Goal: Task Accomplishment & Management: Use online tool/utility

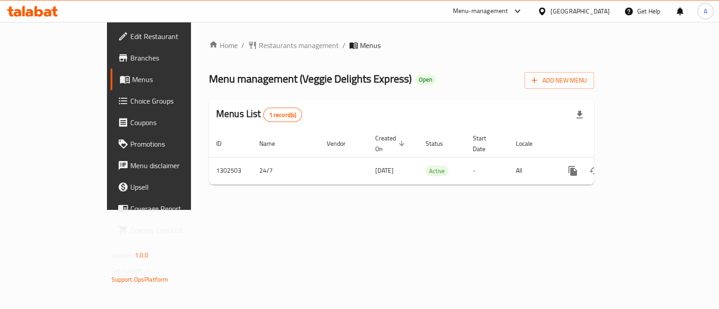
click at [130, 106] on span "Choice Groups" at bounding box center [174, 101] width 89 height 11
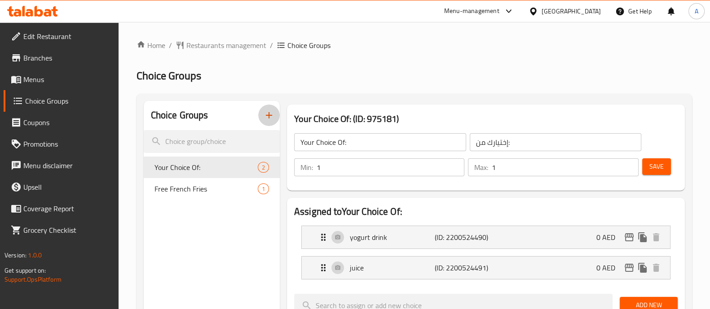
click at [267, 111] on icon "button" at bounding box center [269, 115] width 11 height 11
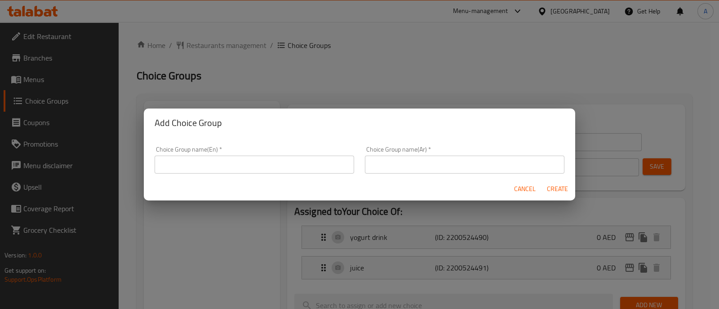
click at [202, 158] on input "text" at bounding box center [254, 165] width 199 height 18
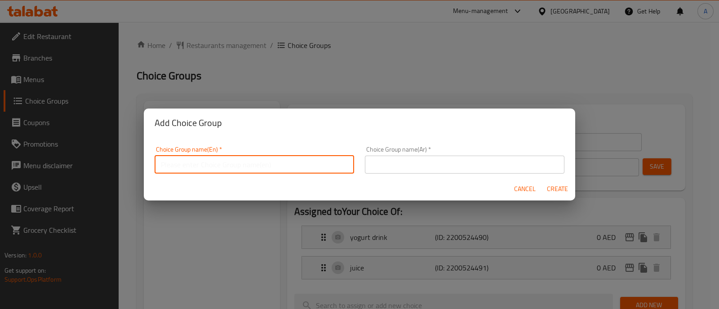
type input "F"
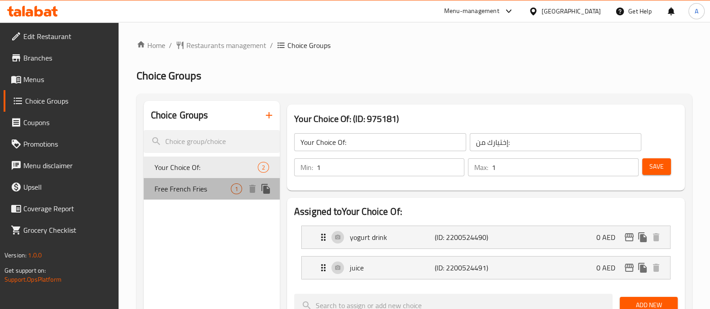
click at [207, 188] on span "Free French Fries" at bounding box center [193, 189] width 76 height 11
type input "Free French Fries"
type input "بطاطا مقلية مجانية"
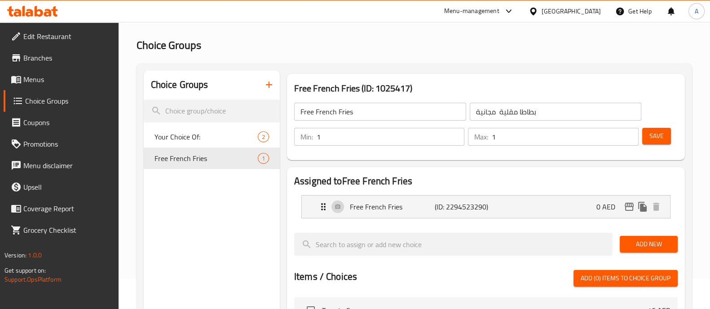
scroll to position [56, 0]
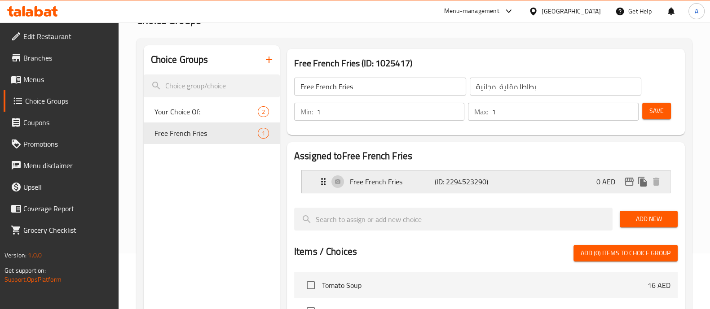
click at [565, 186] on div "Free French Fries (ID: 2294523290) 0 AED" at bounding box center [488, 182] width 341 height 22
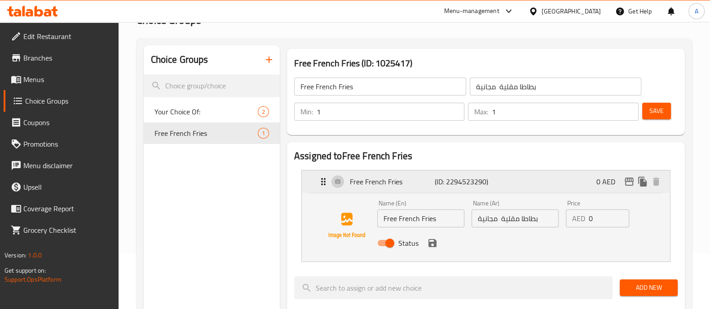
click at [565, 186] on div "Free French Fries (ID: 2294523290) 0 AED" at bounding box center [488, 182] width 341 height 22
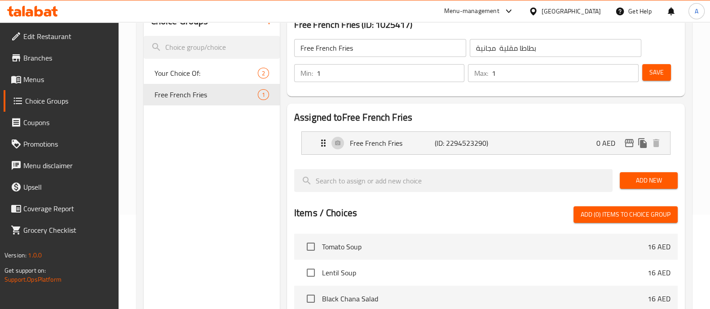
scroll to position [112, 0]
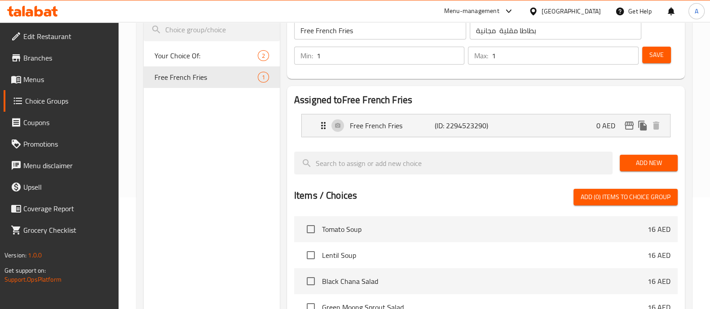
click at [628, 203] on button "Add (0) items to choice group" at bounding box center [626, 197] width 104 height 17
click at [614, 194] on span "Add (0) items to choice group" at bounding box center [626, 197] width 90 height 11
click at [610, 196] on span "Add (0) items to choice group" at bounding box center [626, 197] width 90 height 11
click at [610, 197] on span "Add (0) items to choice group" at bounding box center [626, 197] width 90 height 11
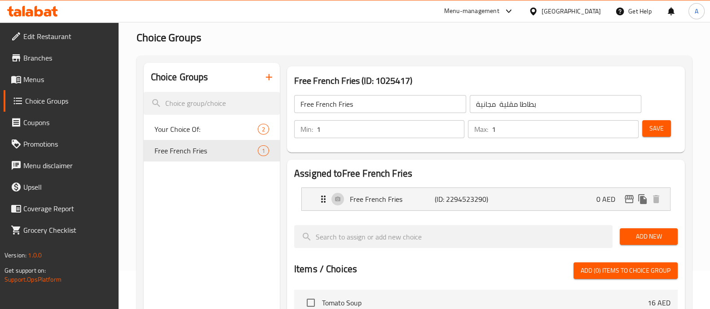
scroll to position [0, 0]
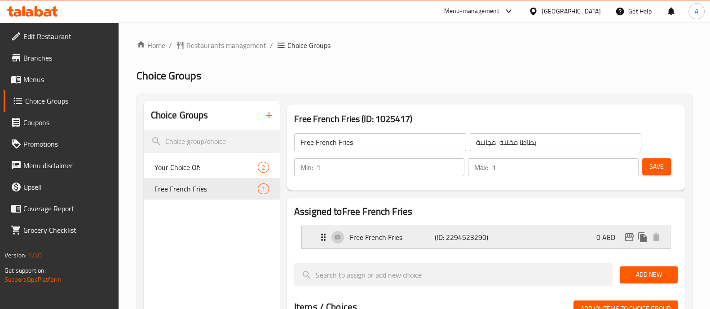
click at [535, 234] on div "Free French Fries (ID: 2294523290) 0 AED" at bounding box center [488, 237] width 341 height 22
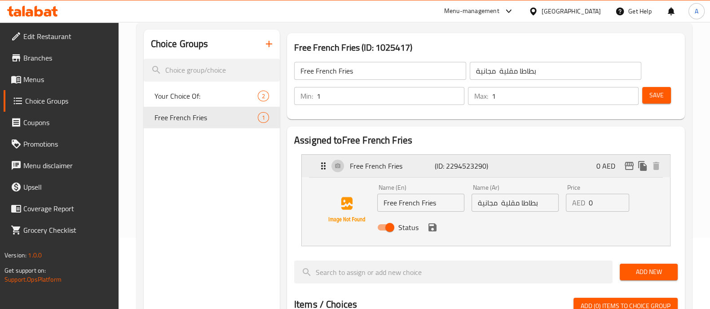
scroll to position [112, 0]
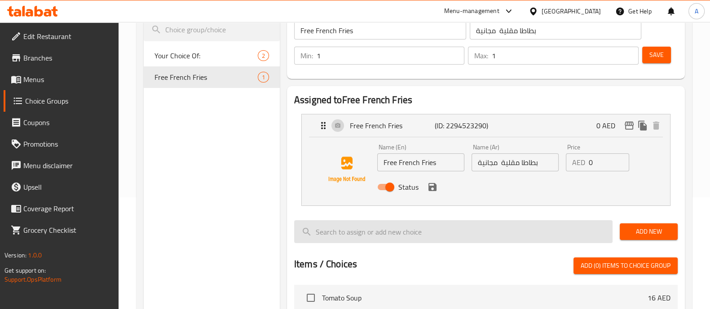
click at [446, 228] on input "search" at bounding box center [453, 232] width 318 height 23
type input "s"
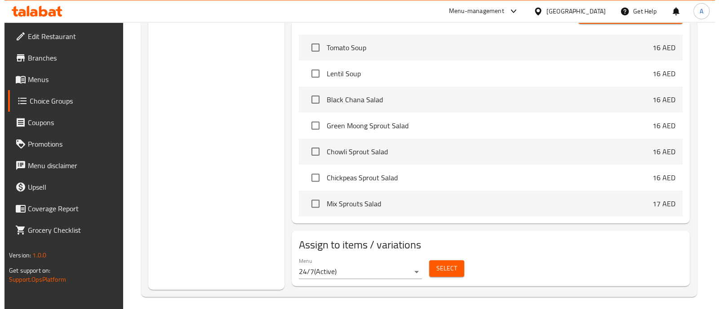
scroll to position [368, 0]
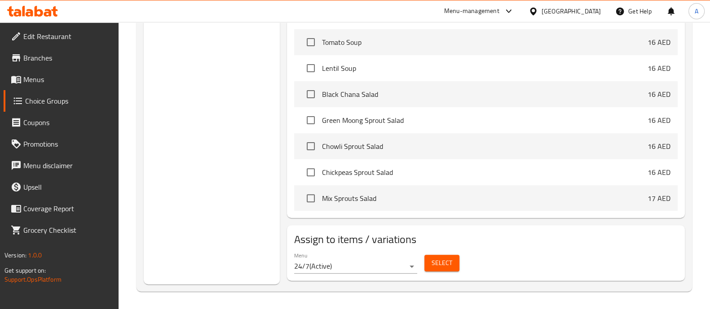
click at [435, 262] on span "Select" at bounding box center [442, 263] width 21 height 11
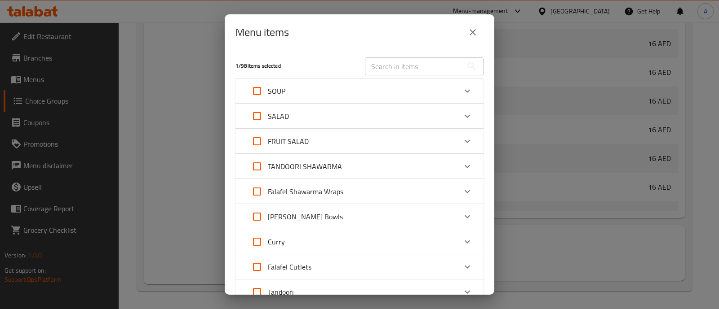
click at [258, 93] on input "Expand" at bounding box center [257, 91] width 22 height 22
checkbox input "true"
click at [258, 113] on input "Expand" at bounding box center [257, 117] width 22 height 22
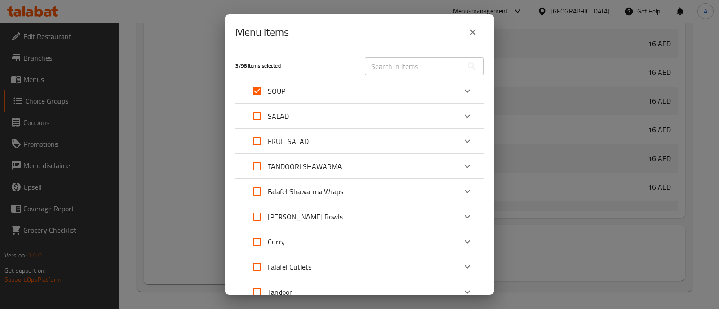
checkbox input "true"
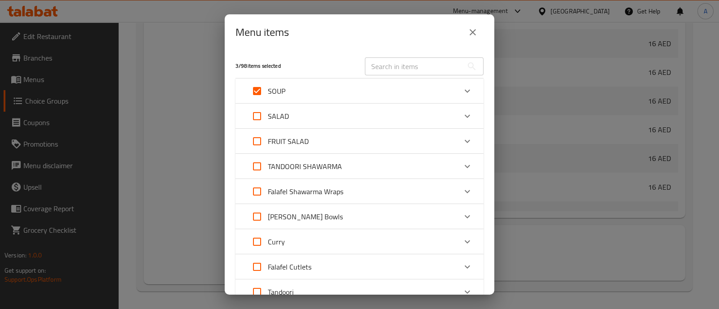
checkbox input "true"
click at [257, 141] on input "Expand" at bounding box center [257, 142] width 22 height 22
checkbox input "true"
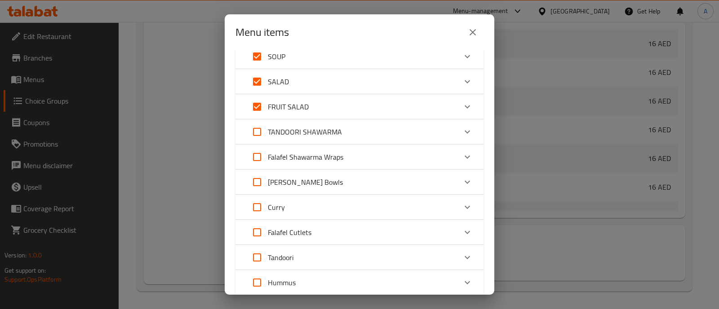
scroll to position [0, 0]
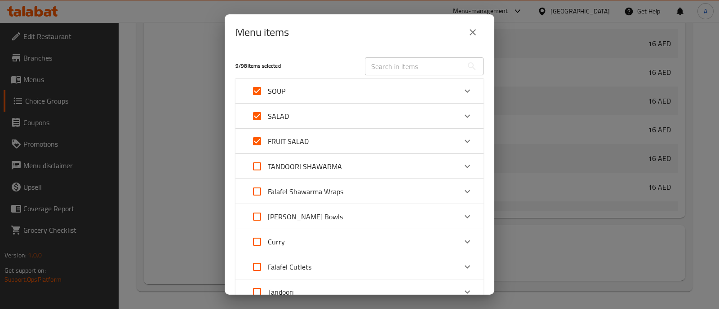
drag, startPoint x: 255, startPoint y: 169, endPoint x: 257, endPoint y: 178, distance: 8.7
click at [256, 170] on input "Expand" at bounding box center [257, 167] width 22 height 22
checkbox input "true"
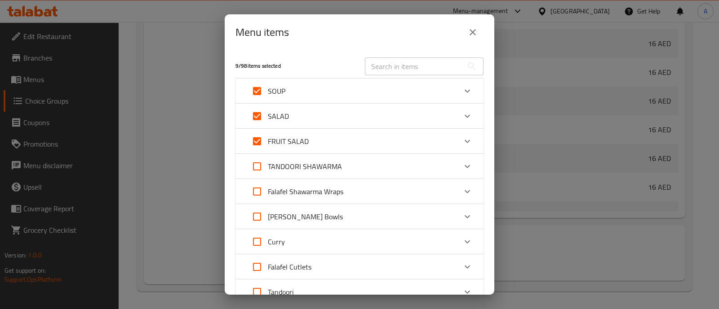
checkbox input "true"
click at [258, 182] on input "Expand" at bounding box center [257, 192] width 22 height 22
checkbox input "true"
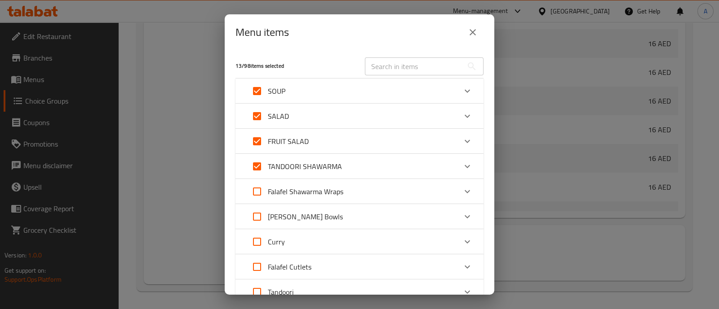
checkbox input "true"
click at [258, 219] on input "Expand" at bounding box center [257, 217] width 22 height 22
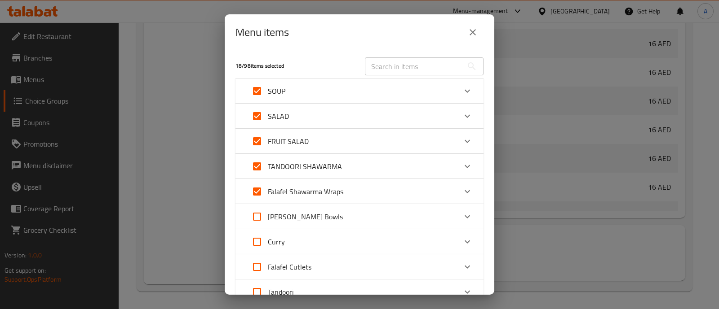
checkbox input "true"
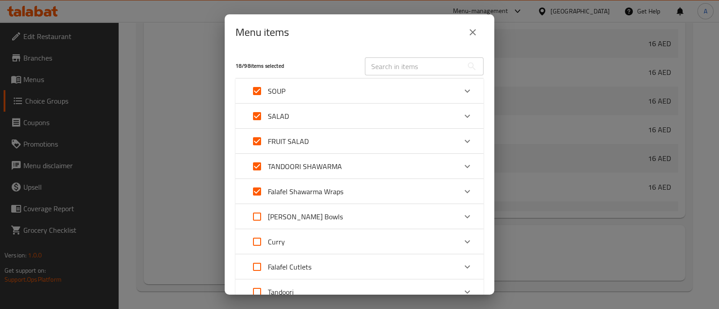
checkbox input "true"
click at [258, 238] on input "Expand" at bounding box center [257, 242] width 22 height 22
checkbox input "true"
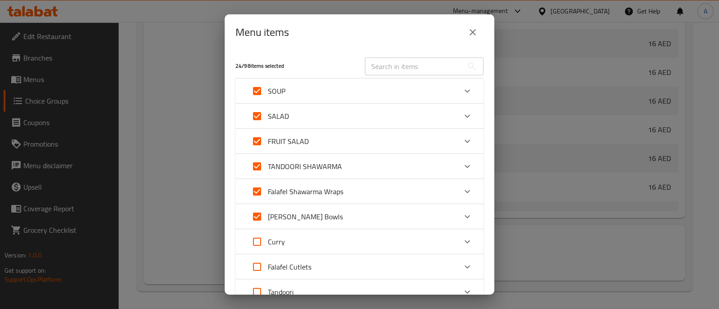
checkbox input "true"
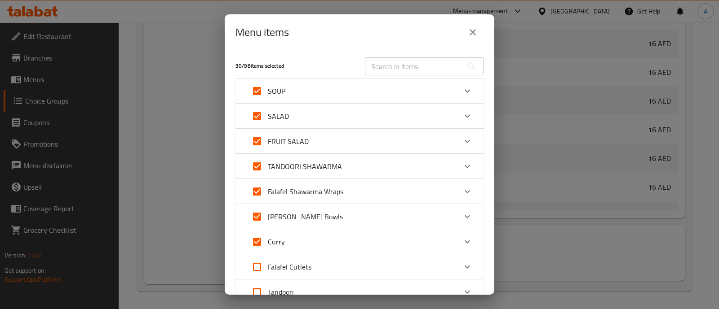
click at [256, 266] on input "Expand" at bounding box center [257, 267] width 22 height 22
checkbox input "true"
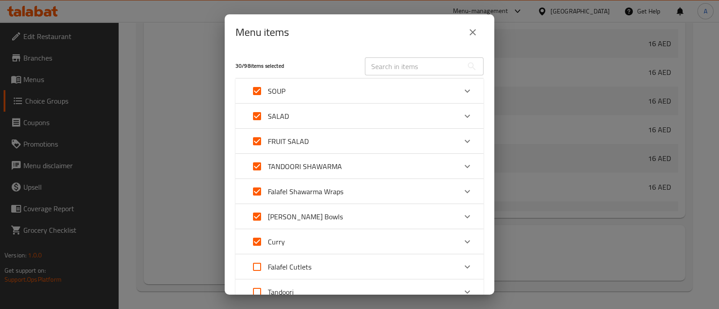
checkbox input "true"
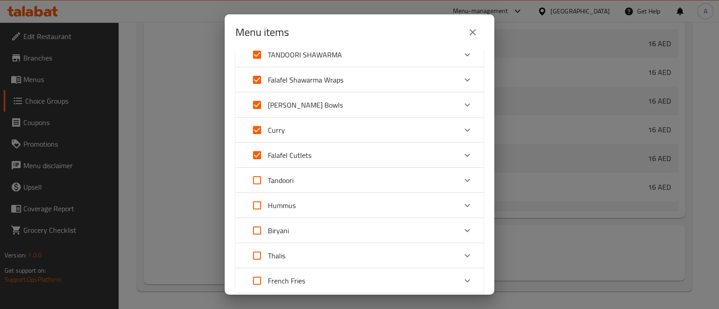
click at [261, 178] on input "Expand" at bounding box center [257, 181] width 22 height 22
checkbox input "true"
click at [256, 208] on input "Expand" at bounding box center [257, 206] width 22 height 22
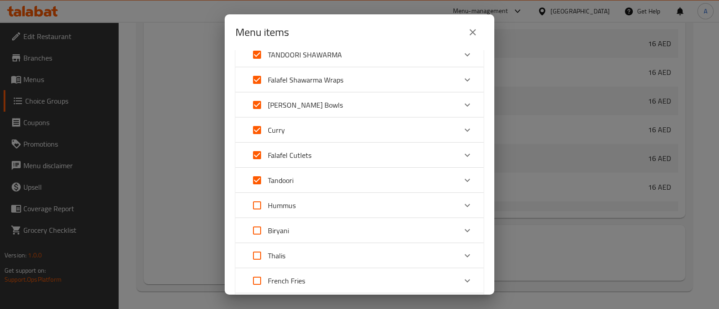
checkbox input "true"
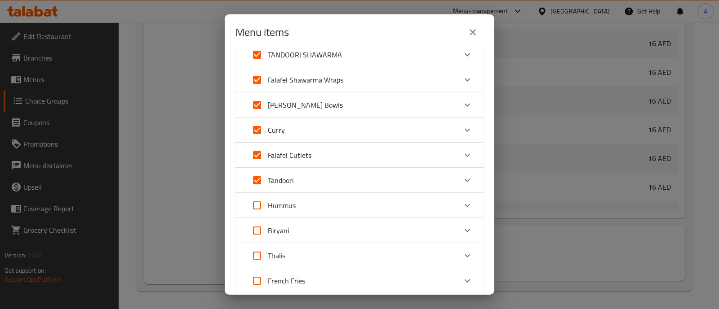
checkbox input "true"
click at [256, 231] on input "Expand" at bounding box center [257, 231] width 22 height 22
checkbox input "true"
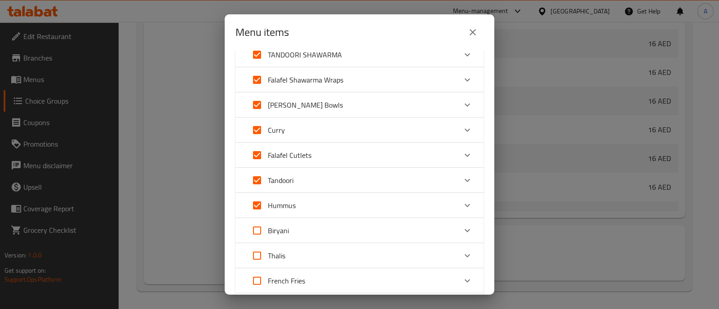
checkbox input "true"
click at [256, 259] on input "Expand" at bounding box center [257, 256] width 22 height 22
checkbox input "true"
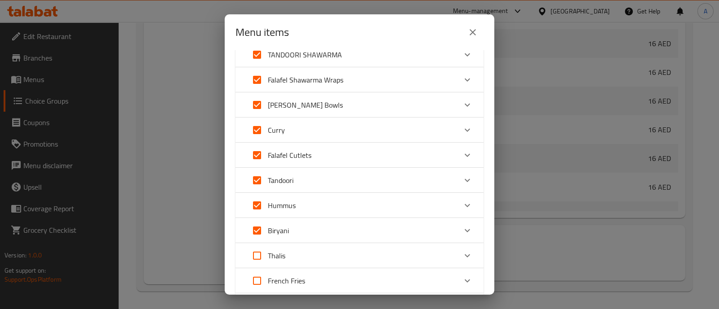
checkbox input "true"
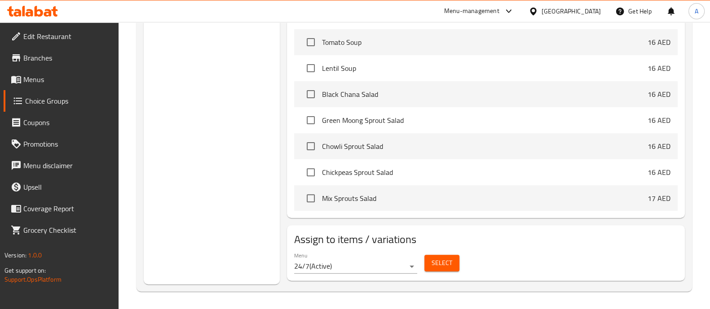
click at [433, 262] on span "Select" at bounding box center [442, 263] width 21 height 11
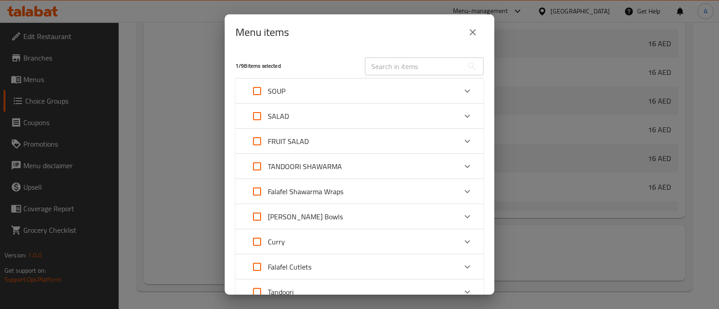
click at [252, 93] on input "Expand" at bounding box center [257, 91] width 22 height 22
checkbox input "true"
click at [254, 115] on input "Expand" at bounding box center [257, 117] width 22 height 22
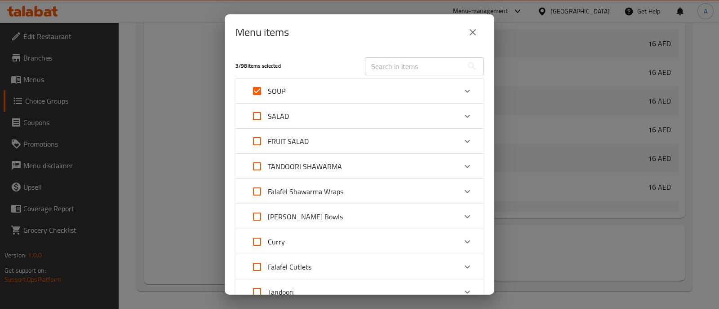
checkbox input "true"
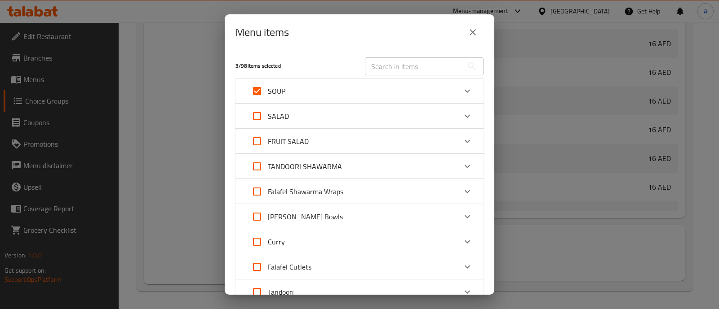
checkbox input "true"
click at [258, 146] on input "Expand" at bounding box center [257, 142] width 22 height 22
checkbox input "true"
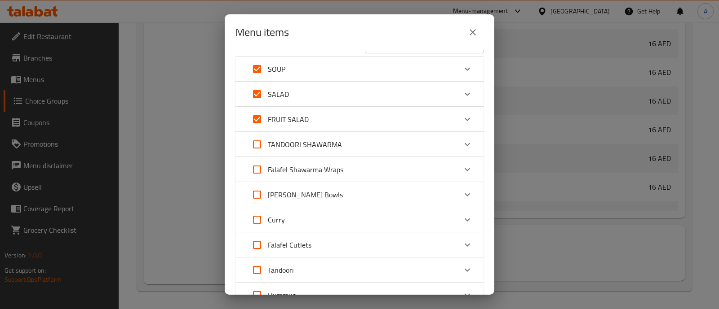
click at [246, 109] on input "Expand" at bounding box center [257, 120] width 22 height 22
checkbox input "false"
click at [261, 148] on input "Expand" at bounding box center [257, 145] width 22 height 22
checkbox input "true"
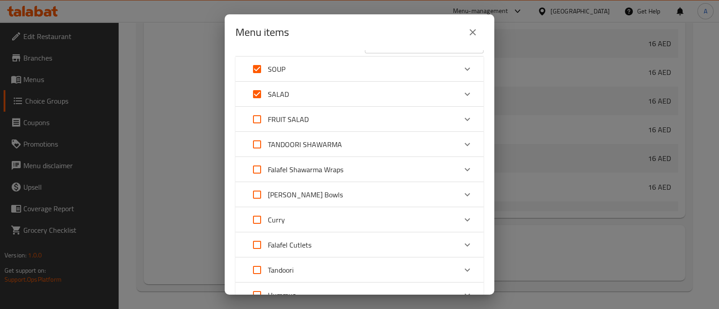
checkbox input "true"
click at [246, 134] on input "Expand" at bounding box center [257, 145] width 22 height 22
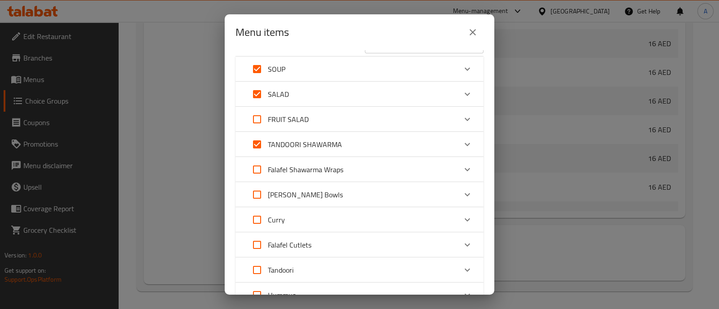
checkbox input "false"
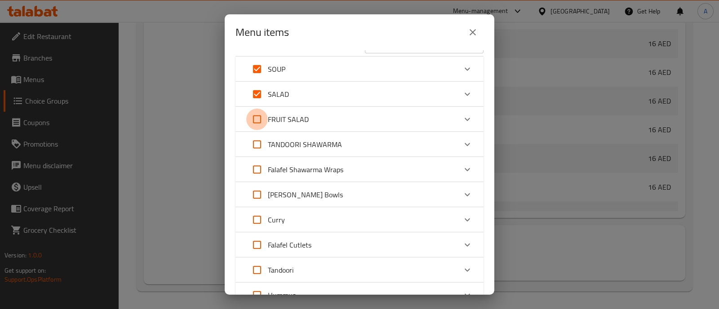
click at [258, 123] on input "Expand" at bounding box center [257, 120] width 22 height 22
checkbox input "true"
click at [258, 148] on input "Expand" at bounding box center [257, 145] width 22 height 22
checkbox input "true"
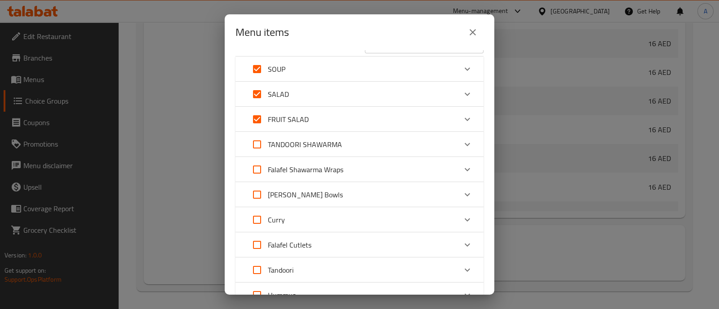
checkbox input "true"
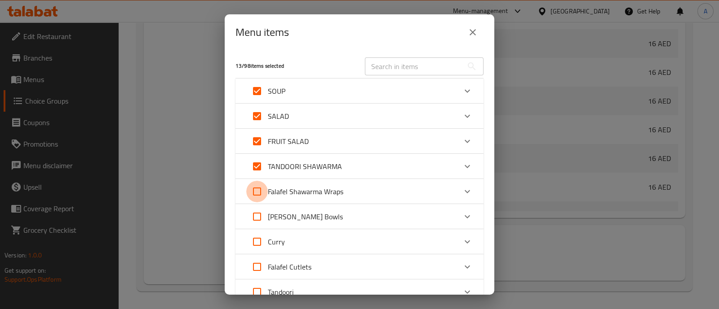
click at [256, 192] on input "Expand" at bounding box center [257, 192] width 22 height 22
checkbox input "true"
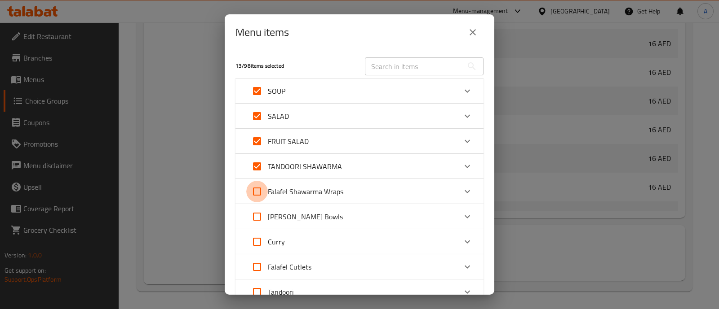
checkbox input "true"
click at [253, 224] on input "Expand" at bounding box center [257, 217] width 22 height 22
checkbox input "true"
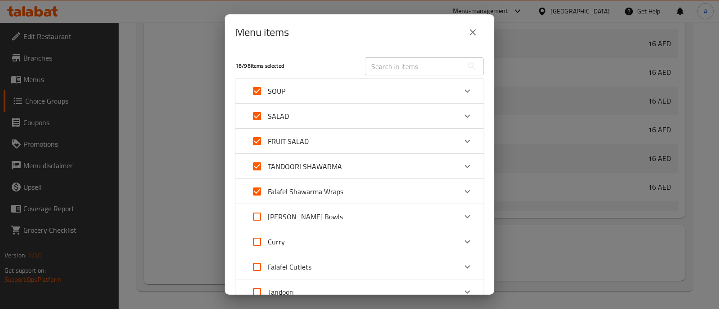
checkbox input "true"
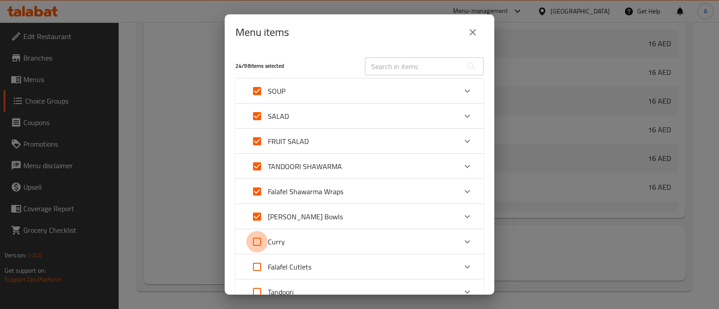
click at [253, 247] on input "Expand" at bounding box center [257, 242] width 22 height 22
checkbox input "true"
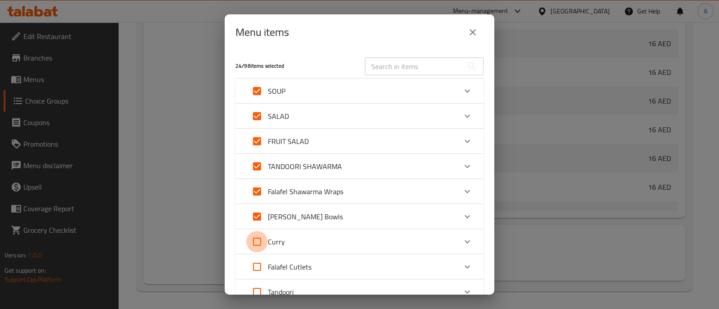
checkbox input "true"
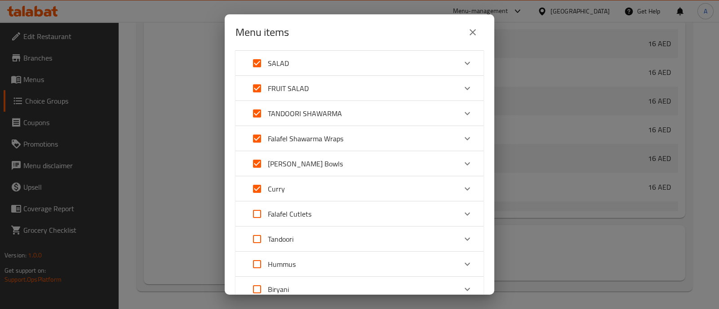
scroll to position [112, 0]
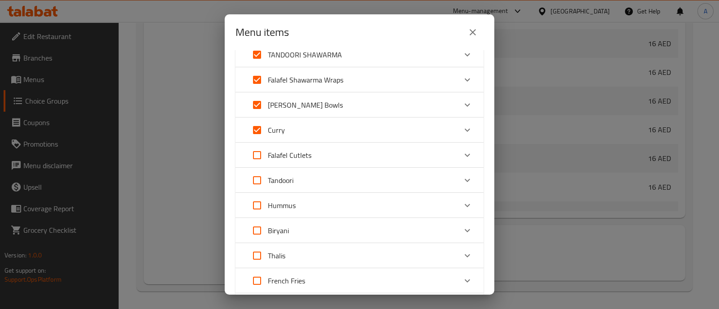
click at [256, 170] on input "Expand" at bounding box center [257, 181] width 22 height 22
checkbox input "true"
click at [257, 156] on input "Expand" at bounding box center [257, 156] width 22 height 22
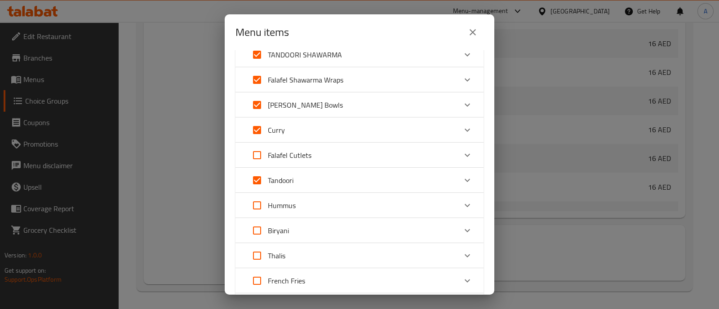
checkbox input "true"
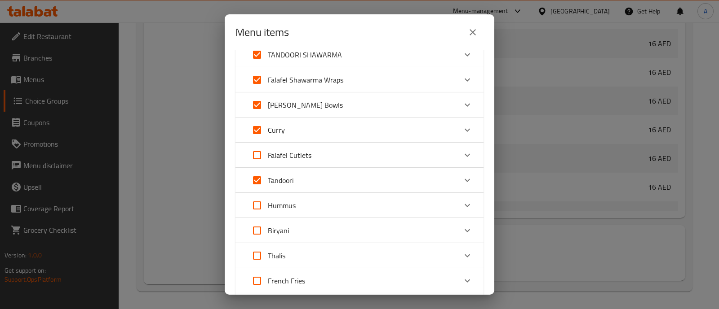
checkbox input "true"
click at [258, 201] on input "Expand" at bounding box center [257, 206] width 22 height 22
checkbox input "true"
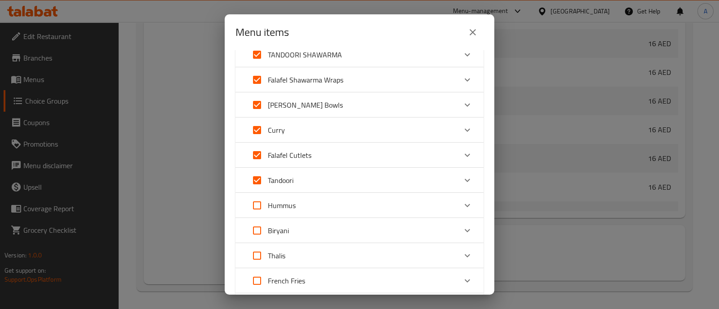
checkbox input "true"
click at [256, 228] on input "Expand" at bounding box center [257, 231] width 22 height 22
checkbox input "true"
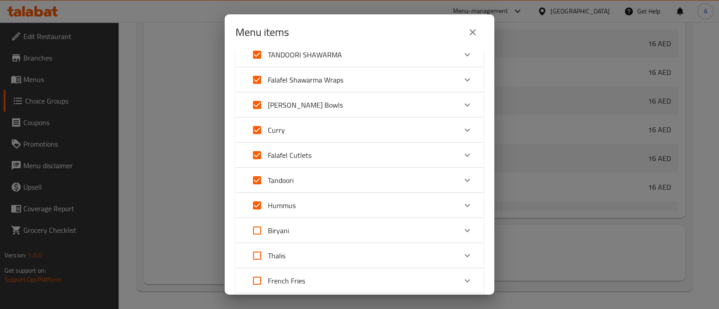
checkbox input "true"
click at [256, 262] on input "Expand" at bounding box center [257, 256] width 22 height 22
checkbox input "true"
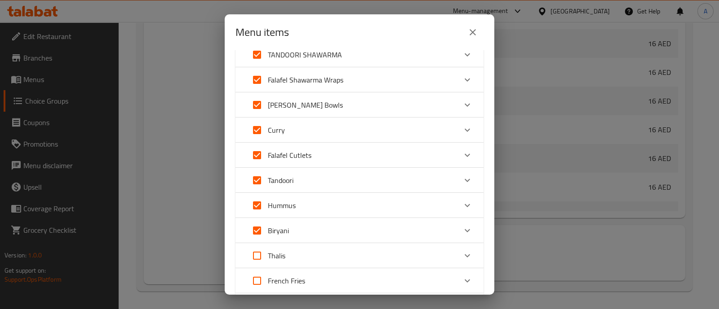
checkbox input "true"
click at [256, 282] on input "Expand" at bounding box center [257, 281] width 22 height 22
checkbox input "true"
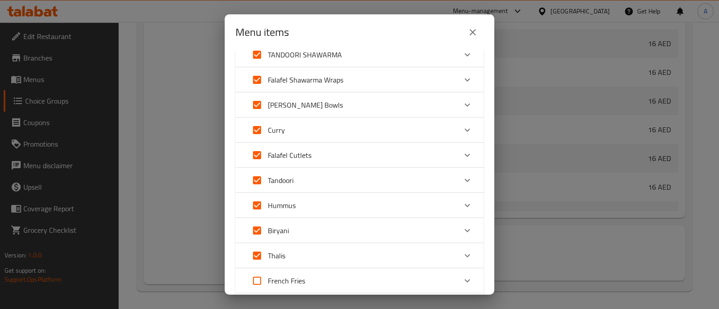
checkbox input "true"
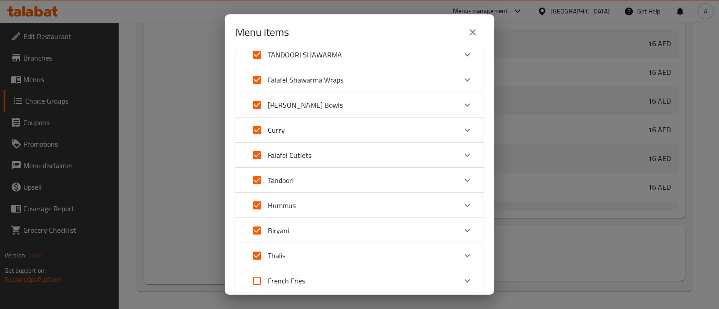
checkbox input "true"
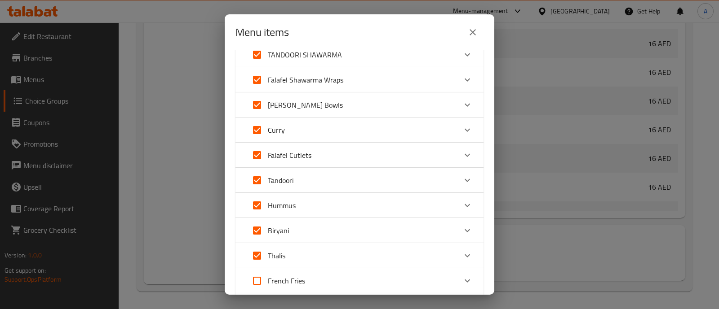
checkbox input "true"
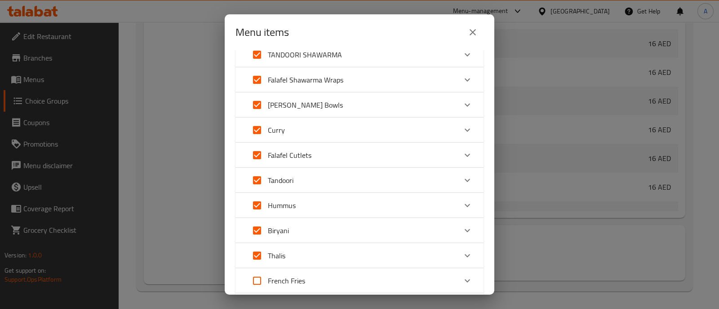
checkbox input "true"
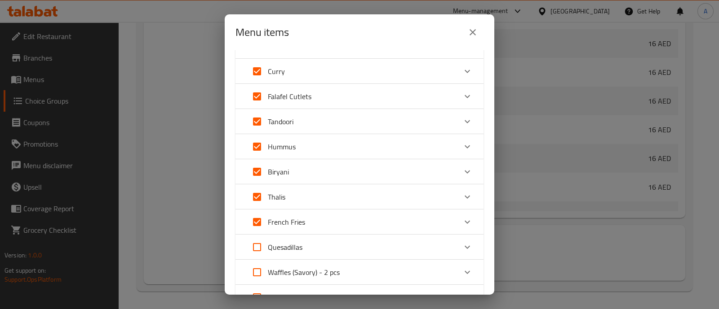
scroll to position [224, 0]
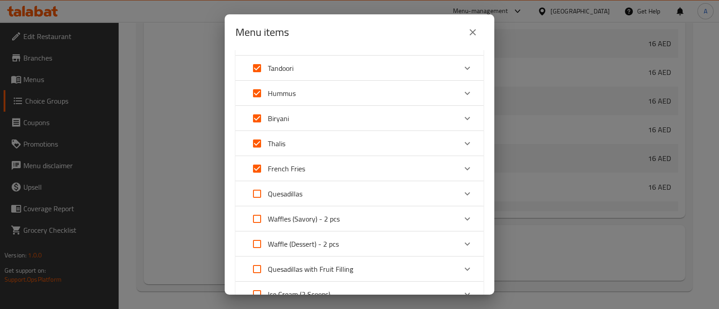
click at [258, 202] on input "Expand" at bounding box center [257, 194] width 22 height 22
checkbox input "true"
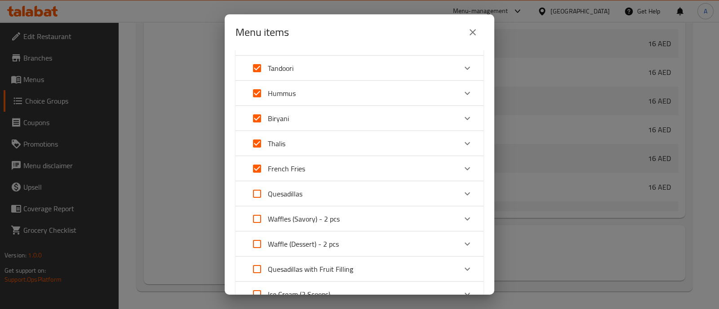
checkbox input "true"
click at [256, 212] on input "Expand" at bounding box center [257, 219] width 22 height 22
checkbox input "true"
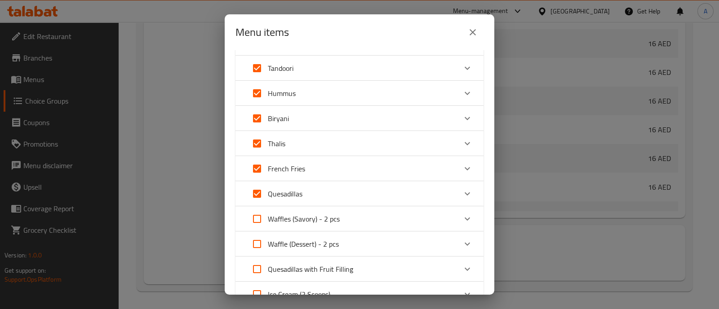
checkbox input "true"
click at [258, 246] on input "Expand" at bounding box center [257, 245] width 22 height 22
checkbox input "true"
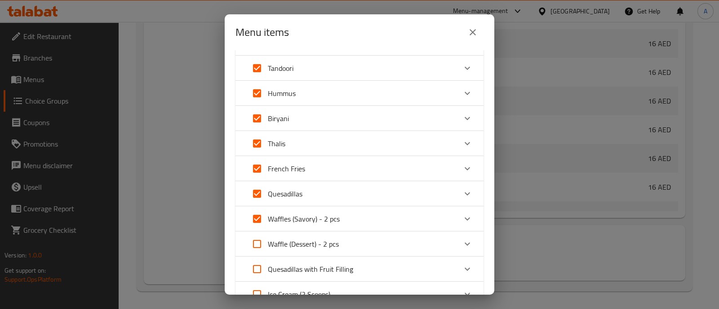
checkbox input "true"
click at [253, 271] on input "Expand" at bounding box center [257, 270] width 22 height 22
checkbox input "true"
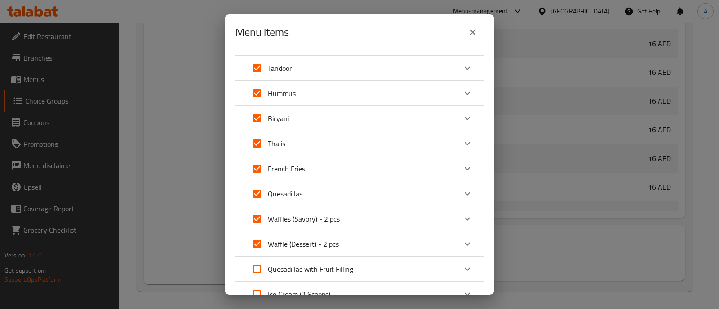
checkbox input "true"
click at [253, 300] on div "Menu items 69 / 98 items selected ​ SOUP Tomato Soup 16 AED Lentil Soup 16 AED …" at bounding box center [359, 154] width 719 height 309
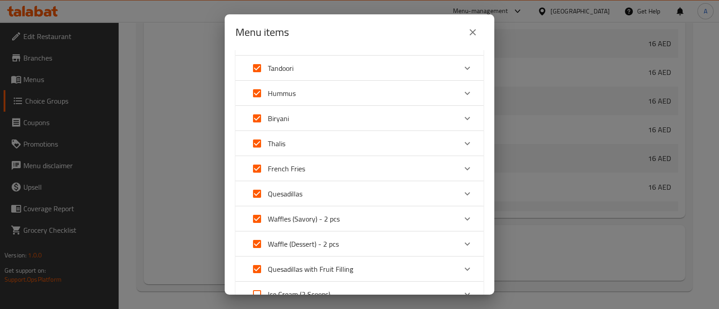
click at [255, 292] on input "Expand" at bounding box center [257, 295] width 22 height 22
checkbox input "true"
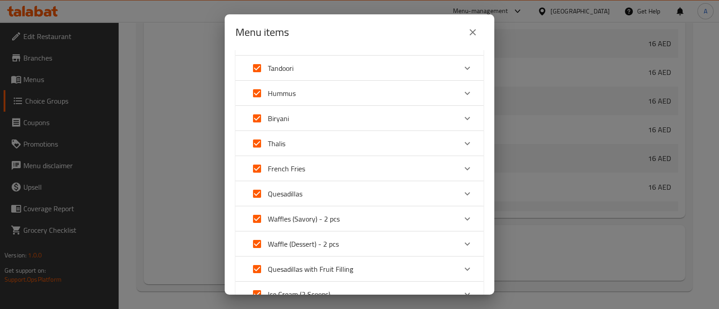
checkbox input "true"
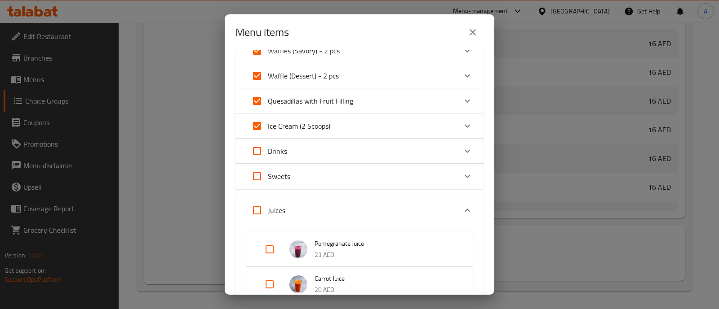
scroll to position [449, 0]
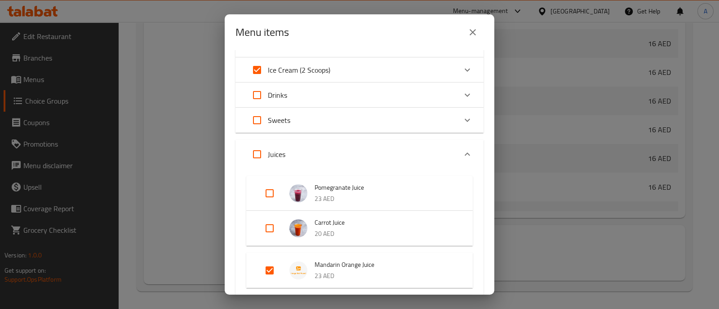
click at [260, 102] on input "Expand" at bounding box center [257, 95] width 22 height 22
checkbox input "true"
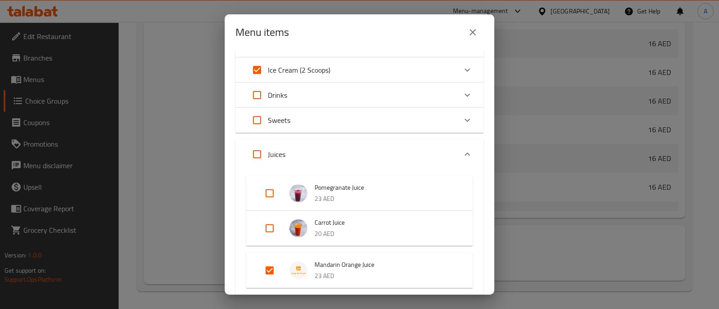
checkbox input "true"
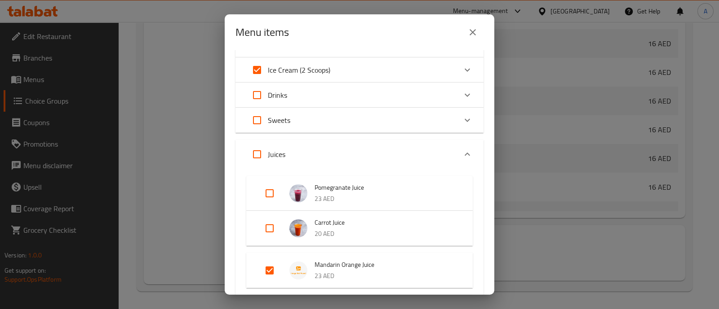
checkbox input "true"
click at [260, 126] on input "Expand" at bounding box center [257, 121] width 22 height 22
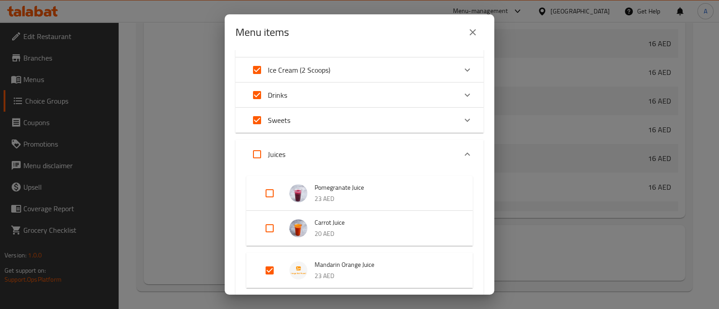
click at [258, 158] on input "Expand" at bounding box center [257, 155] width 22 height 22
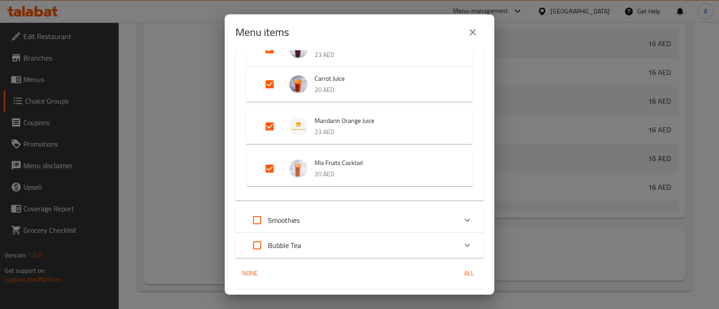
scroll to position [618, 0]
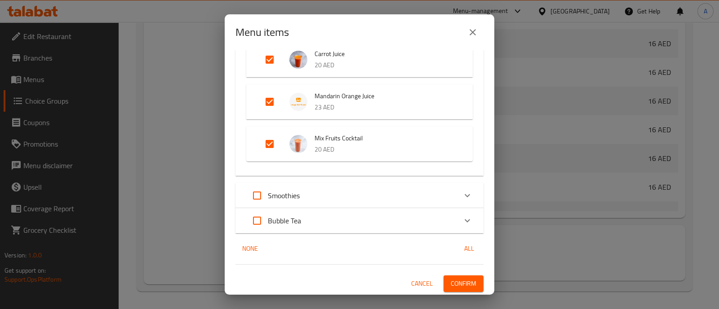
click at [258, 203] on input "Expand" at bounding box center [257, 196] width 22 height 22
click at [258, 217] on input "Expand" at bounding box center [257, 221] width 22 height 22
drag, startPoint x: 404, startPoint y: 261, endPoint x: 415, endPoint y: 260, distance: 11.8
click at [415, 260] on div "98 / 98 items selected ​ SOUP Tomato Soup 16 AED Lentil Soup 16 AED SALAD Black…" at bounding box center [360, 172] width 270 height 245
click at [466, 252] on span "All" at bounding box center [469, 248] width 22 height 11
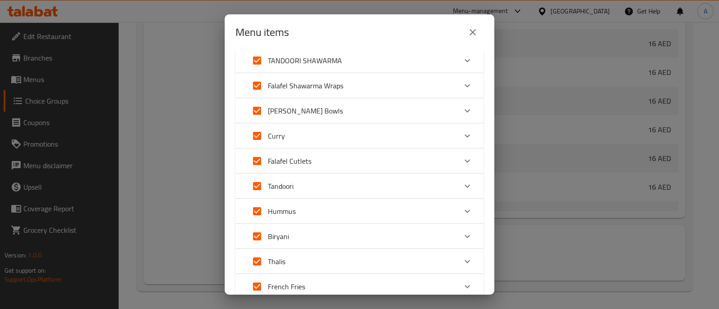
scroll to position [0, 0]
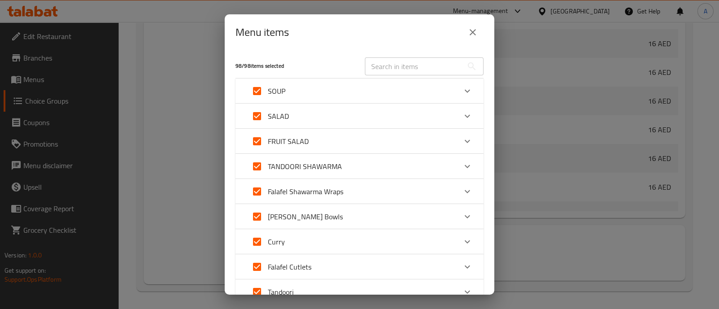
click at [475, 34] on icon "close" at bounding box center [472, 32] width 11 height 11
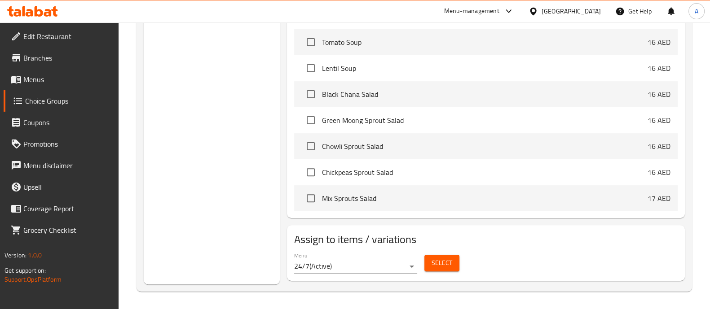
click at [451, 257] on button "Select" at bounding box center [441, 263] width 35 height 17
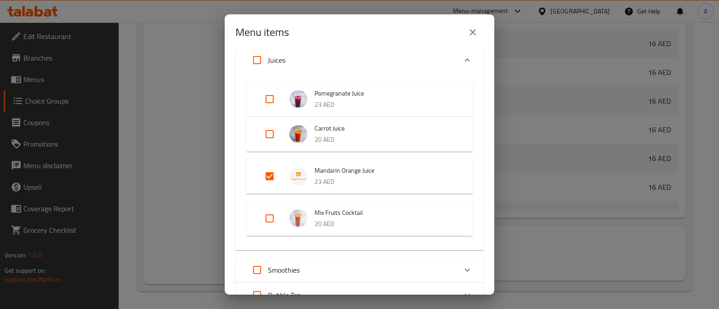
scroll to position [618, 0]
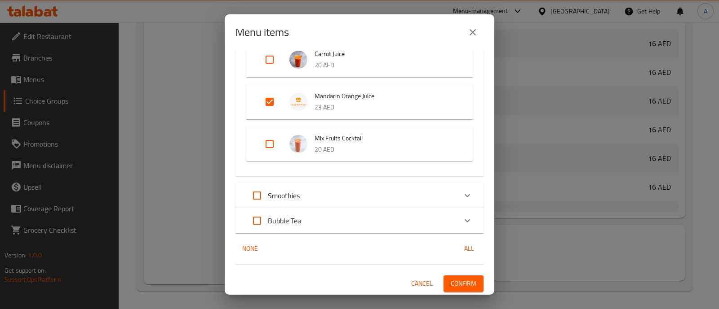
click at [465, 246] on span "All" at bounding box center [469, 248] width 22 height 11
click at [451, 286] on span "Confirm" at bounding box center [464, 283] width 26 height 11
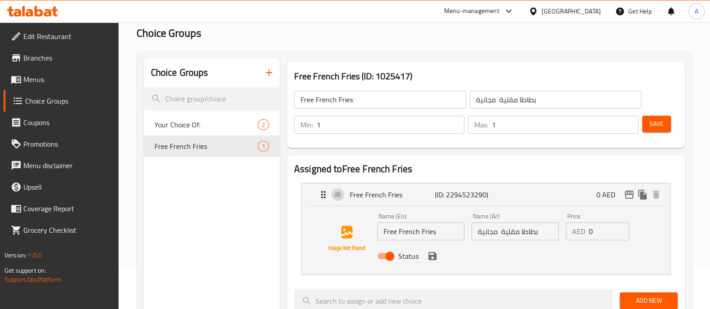
scroll to position [0, 0]
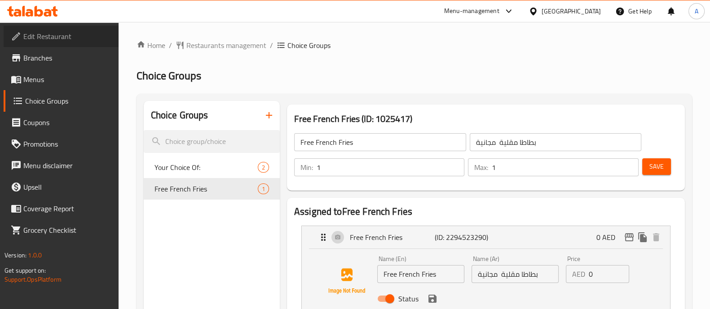
click at [54, 40] on span "Edit Restaurant" at bounding box center [67, 36] width 88 height 11
